Goal: Task Accomplishment & Management: Manage account settings

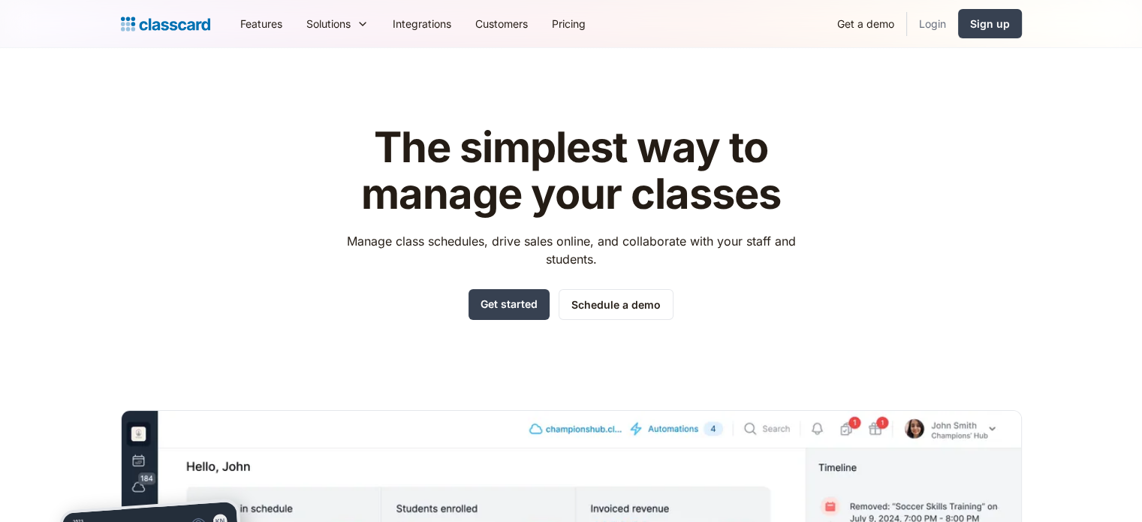
click at [936, 17] on link "Login" at bounding box center [932, 24] width 51 height 34
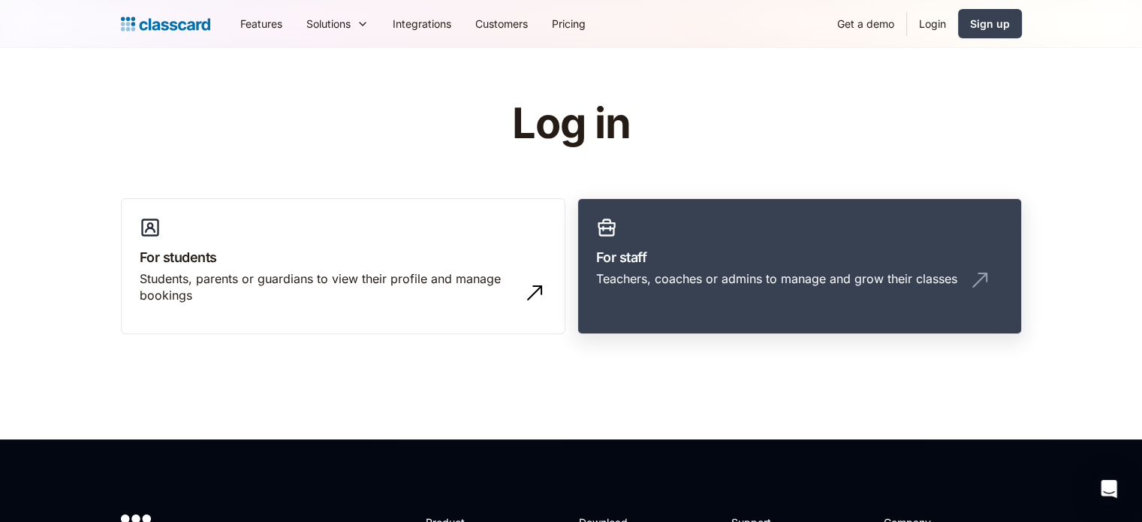
click at [742, 238] on link "For staff Teachers, coaches or admins to manage and grow their classes" at bounding box center [799, 266] width 444 height 137
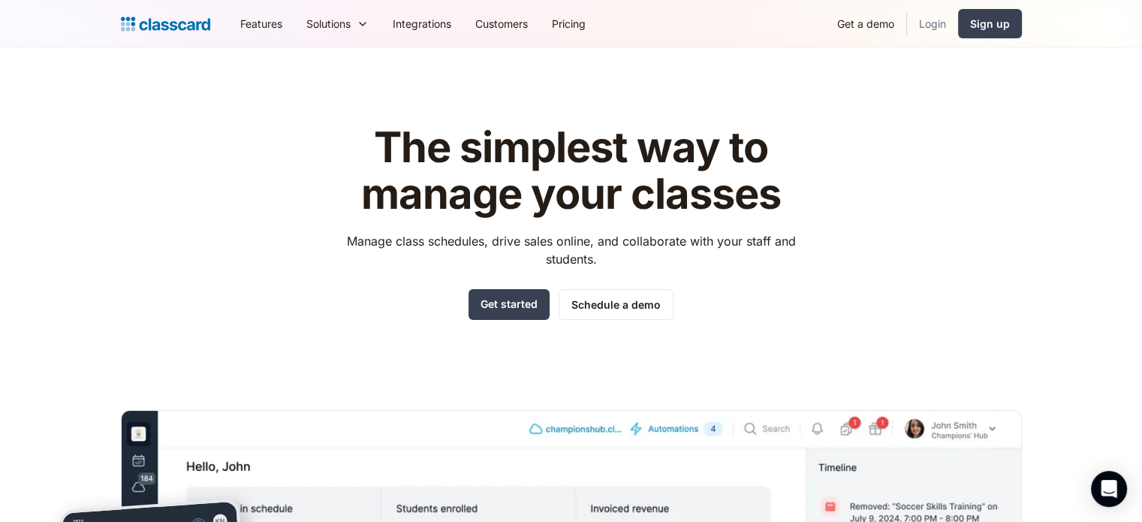
click at [921, 11] on link "Login" at bounding box center [932, 24] width 51 height 34
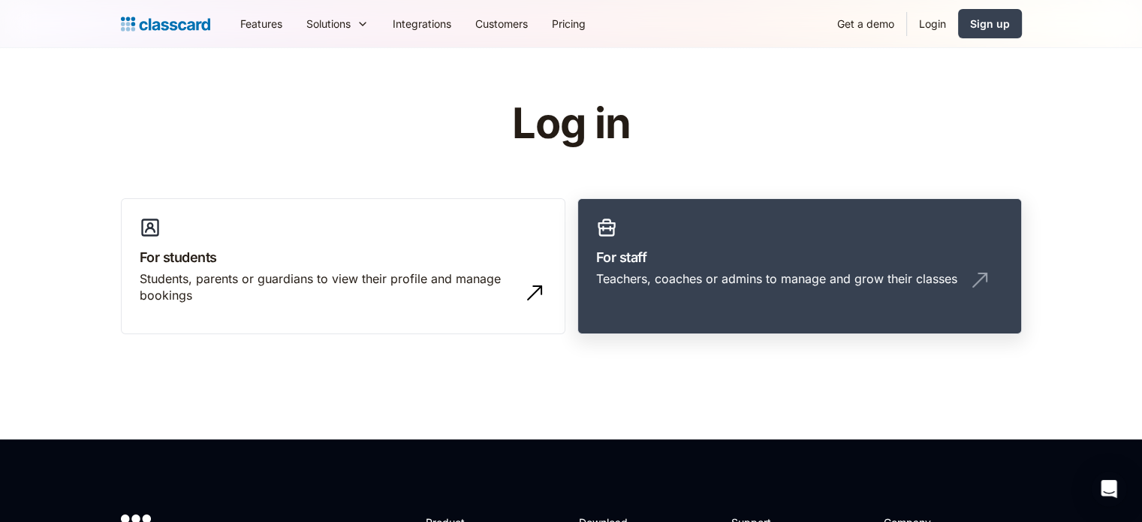
click at [774, 309] on link "For staff Teachers, coaches or admins to manage and grow their classes" at bounding box center [799, 266] width 444 height 137
